Goal: Task Accomplishment & Management: Manage account settings

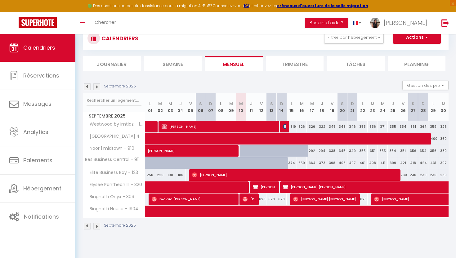
scroll to position [21, 0]
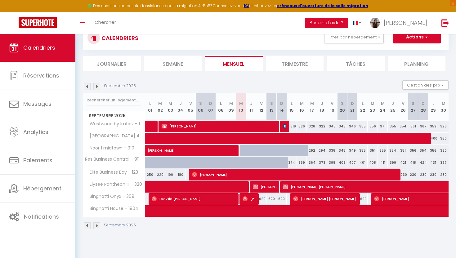
click at [86, 84] on img at bounding box center [87, 86] width 7 height 7
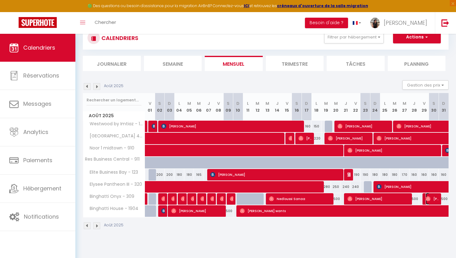
click at [438, 198] on span "[PERSON_NAME]" at bounding box center [431, 199] width 13 height 12
select select "OK"
select select "0"
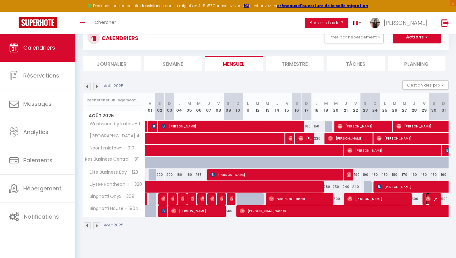
select select "1"
select select
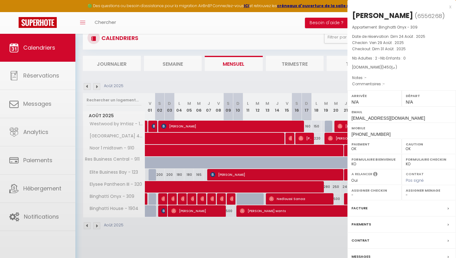
select select "40006"
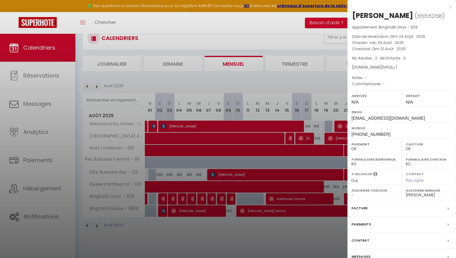
click at [295, 18] on div at bounding box center [228, 129] width 456 height 258
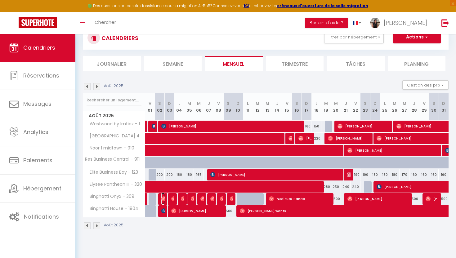
click at [162, 199] on img at bounding box center [163, 198] width 5 height 5
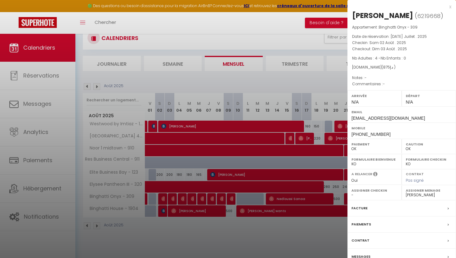
click at [334, 74] on div at bounding box center [228, 129] width 456 height 258
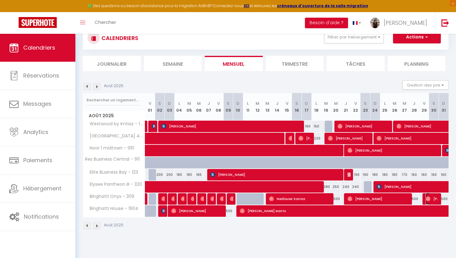
click at [437, 200] on span "[PERSON_NAME]" at bounding box center [431, 199] width 13 height 12
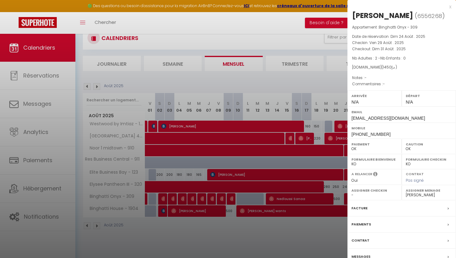
click at [299, 64] on div at bounding box center [228, 129] width 456 height 258
